Goal: Find specific page/section: Find specific page/section

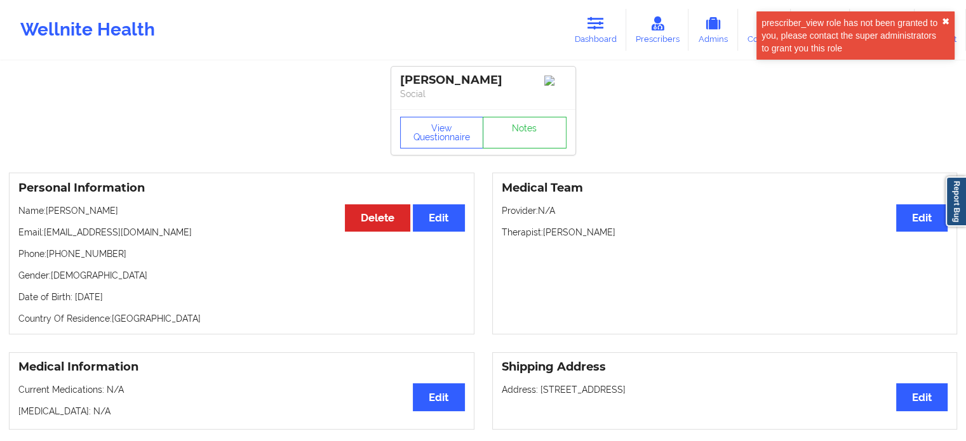
click at [948, 18] on button "✖︎" at bounding box center [946, 22] width 8 height 10
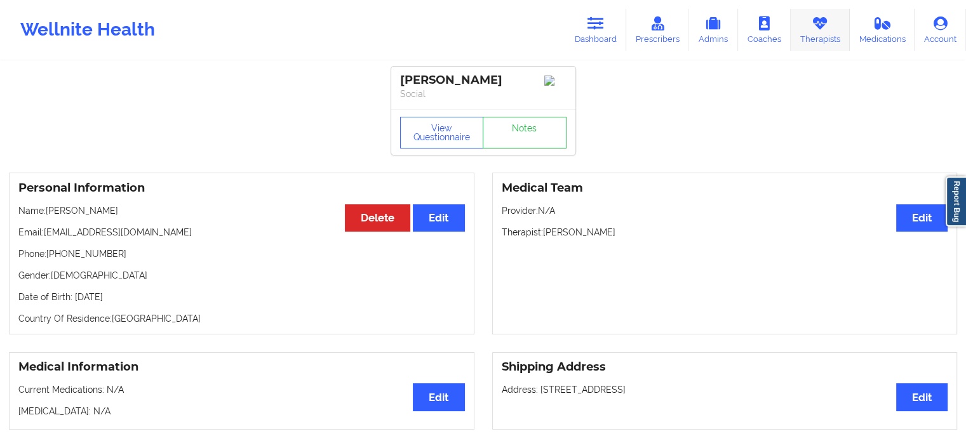
drag, startPoint x: 833, startPoint y: 29, endPoint x: 821, endPoint y: 34, distance: 13.9
click at [833, 28] on link "Therapists" at bounding box center [820, 30] width 59 height 42
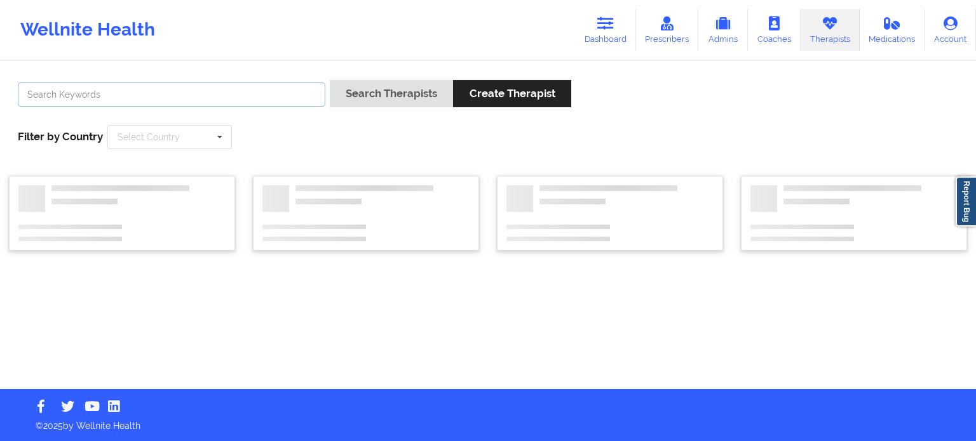
click at [281, 89] on input "text" at bounding box center [171, 95] width 307 height 24
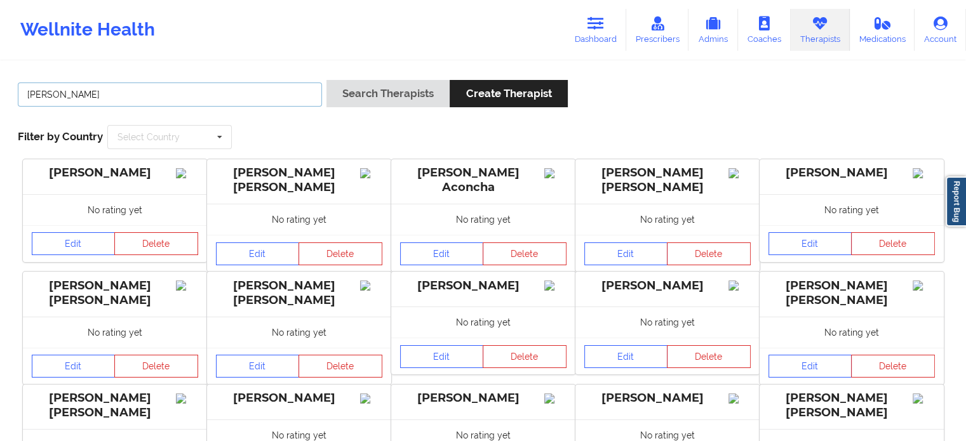
click at [326, 80] on button "Search Therapists" at bounding box center [387, 93] width 123 height 27
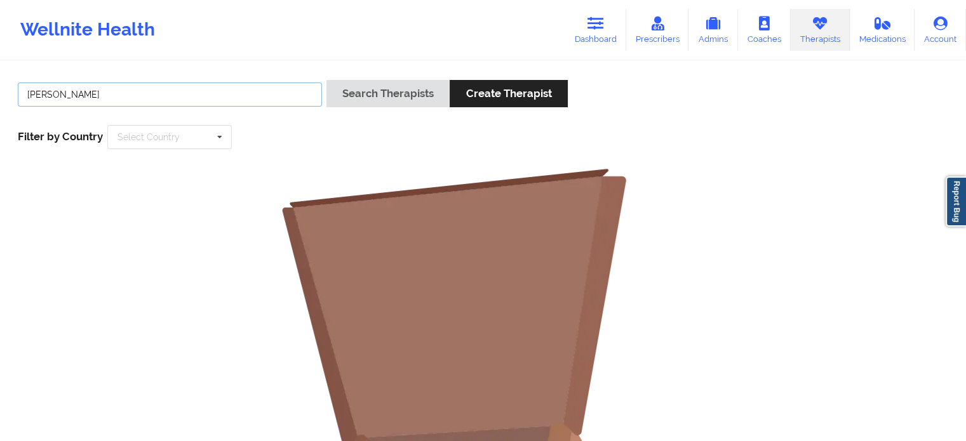
drag, startPoint x: 59, startPoint y: 93, endPoint x: 0, endPoint y: 69, distance: 63.8
click at [0, 85] on div "[PERSON_NAME] Search Therapists Create Therapist Filter by Country Select Count…" at bounding box center [483, 392] width 966 height 660
type input "[PERSON_NAME]"
click at [326, 80] on button "Search Therapists" at bounding box center [387, 93] width 123 height 27
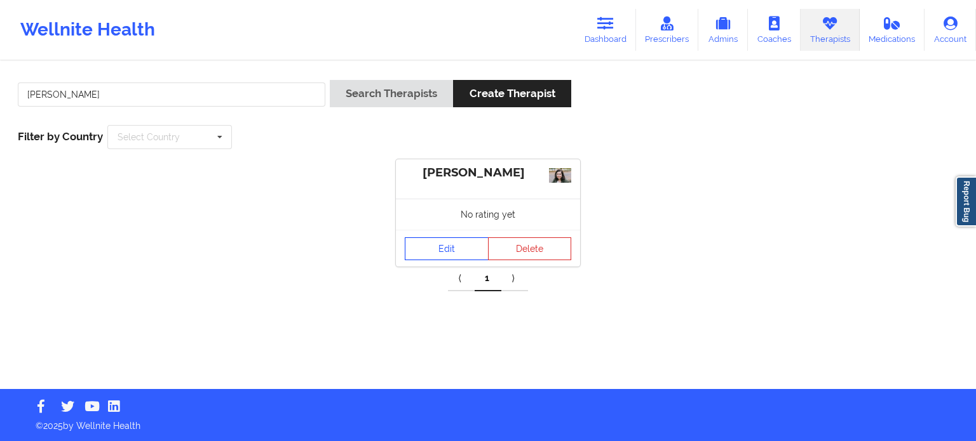
click at [469, 250] on link "Edit" at bounding box center [447, 249] width 84 height 23
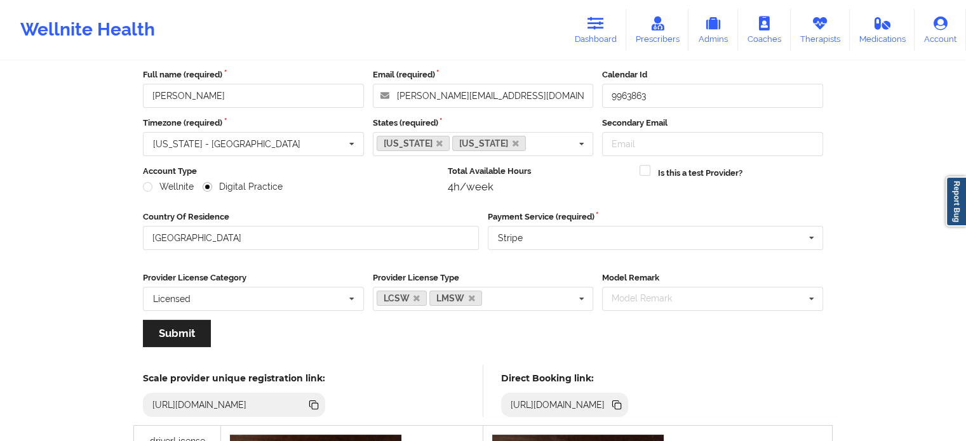
scroll to position [61, 0]
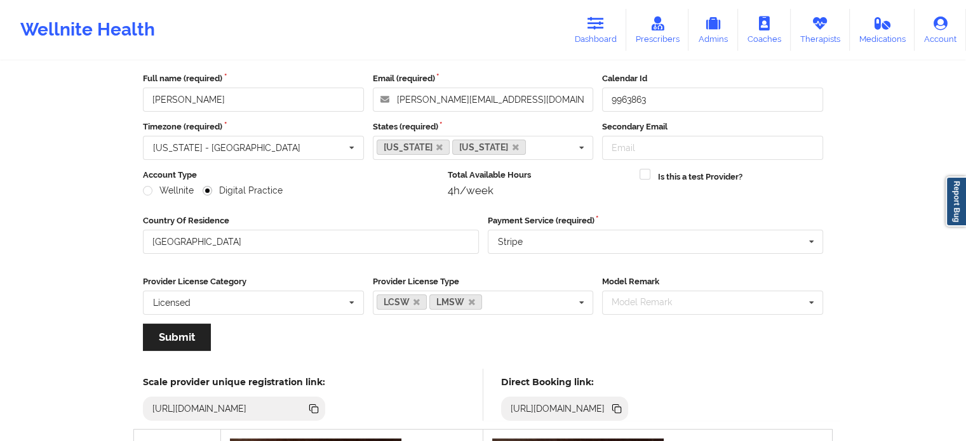
click at [619, 406] on icon at bounding box center [616, 408] width 6 height 6
drag, startPoint x: 586, startPoint y: 32, endPoint x: 572, endPoint y: 45, distance: 18.4
click at [586, 32] on link "Dashboard" at bounding box center [595, 30] width 61 height 42
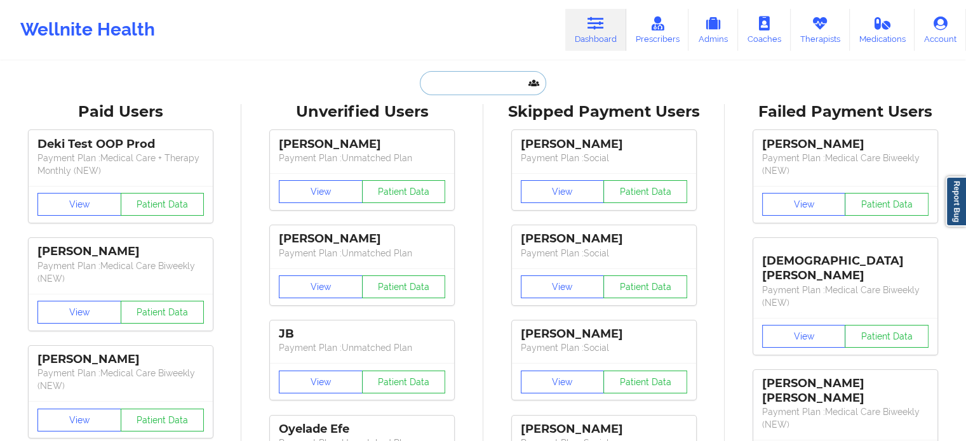
click at [469, 76] on input "text" at bounding box center [483, 83] width 126 height 24
paste input "[EMAIL_ADDRESS][DOMAIN_NAME]"
type input "[EMAIL_ADDRESS][DOMAIN_NAME]"
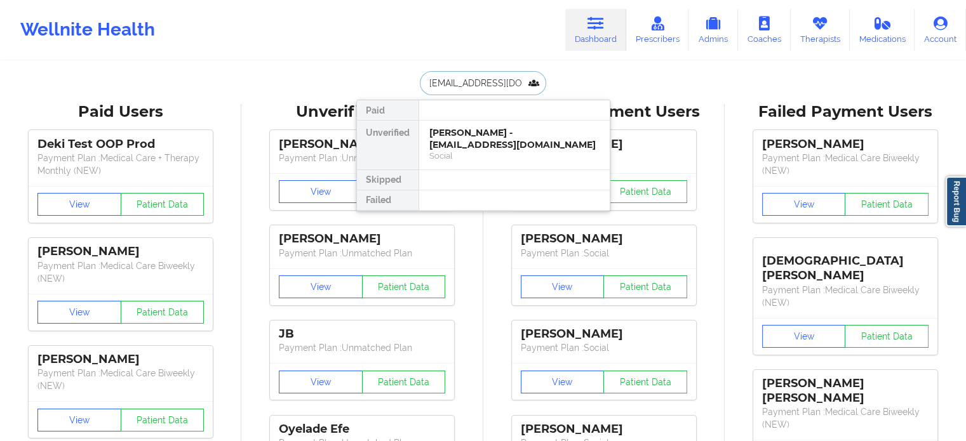
scroll to position [0, 16]
click at [484, 134] on div "[PERSON_NAME] - [EMAIL_ADDRESS][DOMAIN_NAME]" at bounding box center [514, 139] width 170 height 24
